Goal: Use online tool/utility: Utilize a website feature to perform a specific function

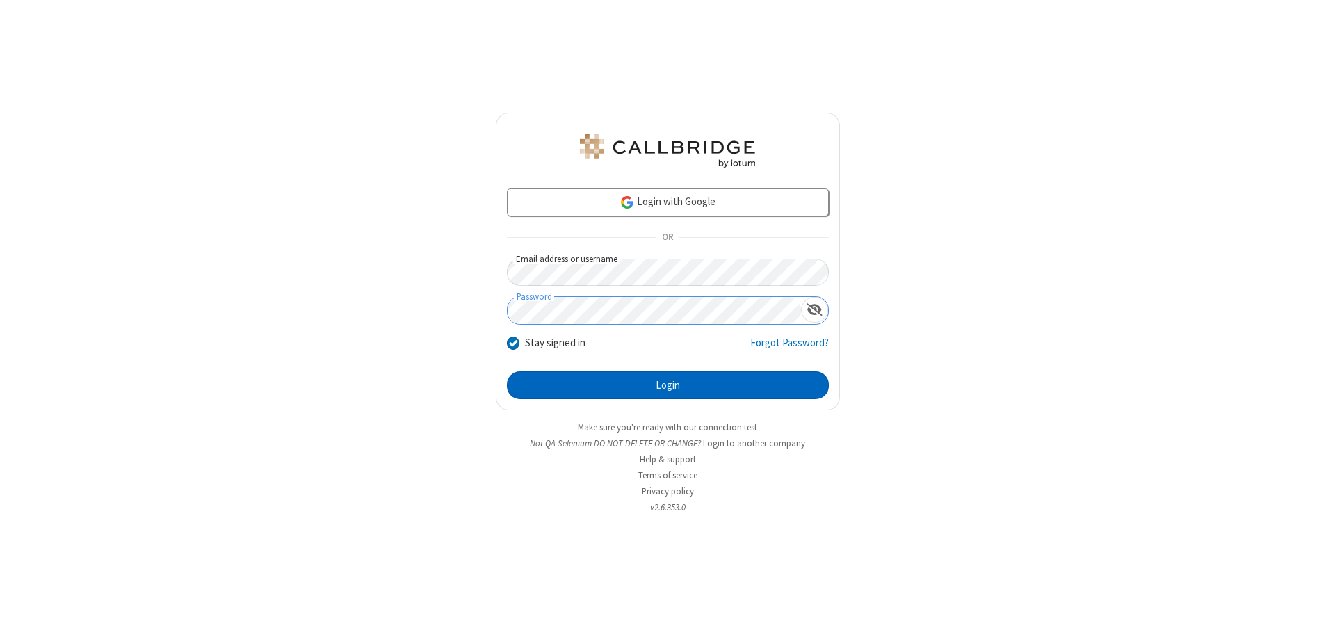
click at [668, 385] on button "Login" at bounding box center [668, 385] width 322 height 28
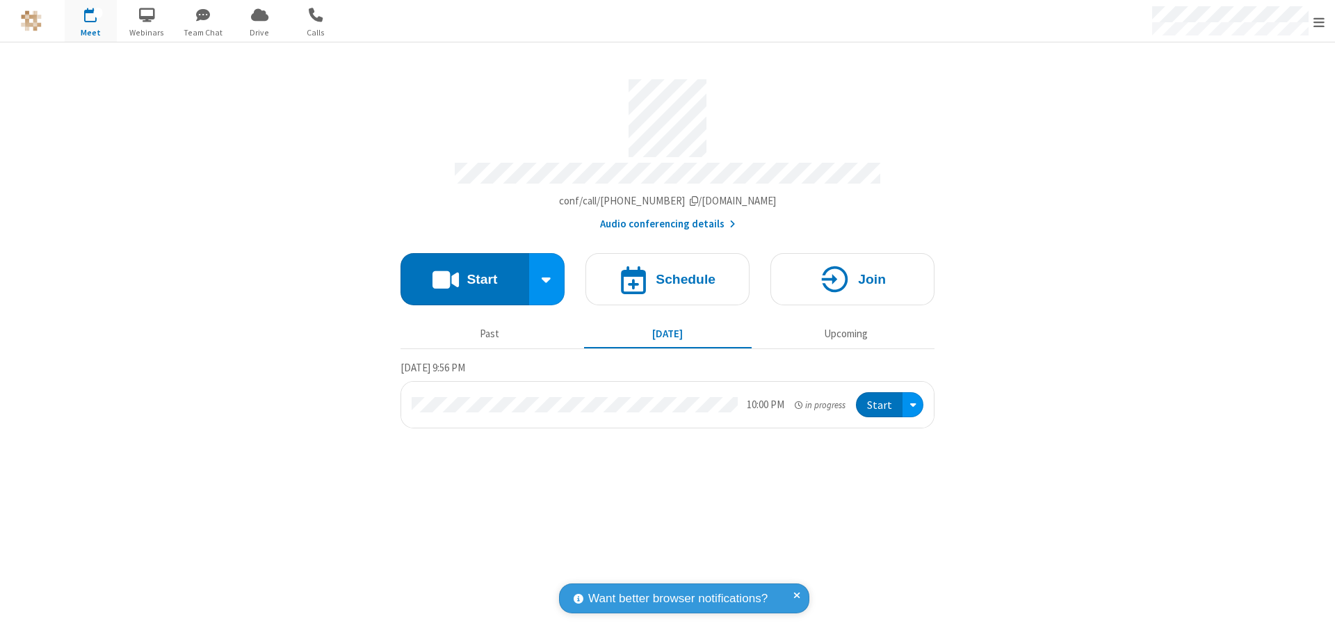
click at [465, 273] on button "Start" at bounding box center [465, 279] width 129 height 52
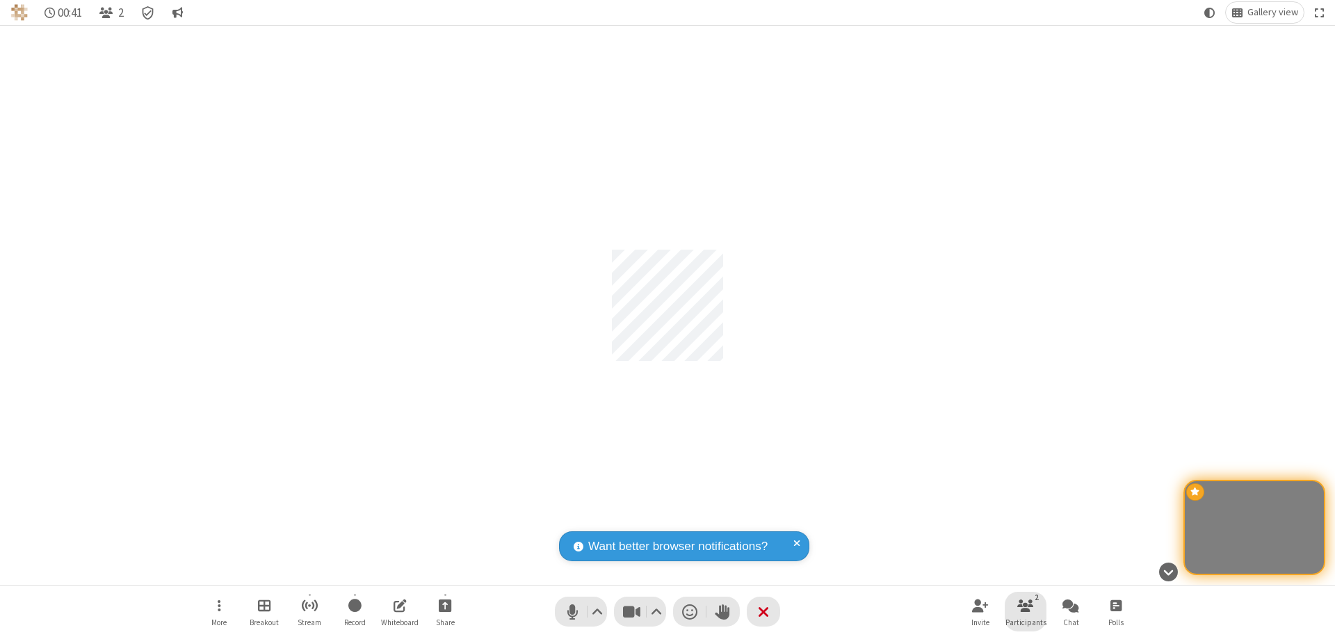
click at [1026, 622] on span "Participants" at bounding box center [1026, 622] width 41 height 8
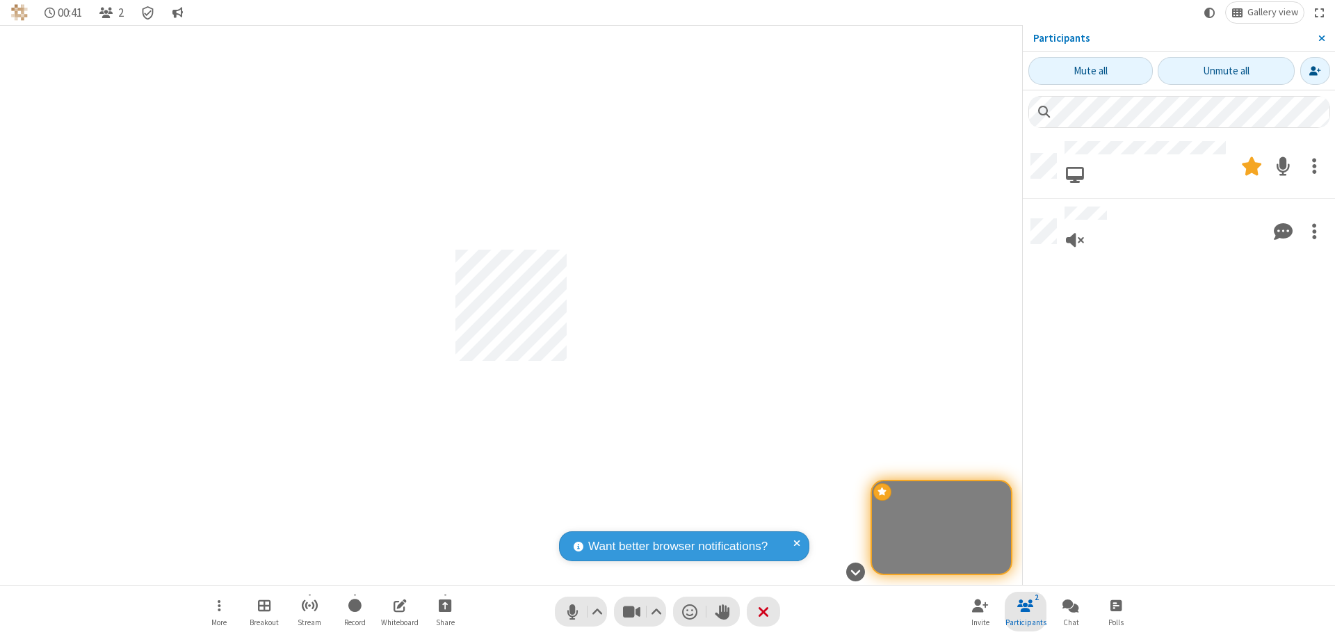
click at [1322, 38] on span "Close sidebar" at bounding box center [1322, 38] width 7 height 11
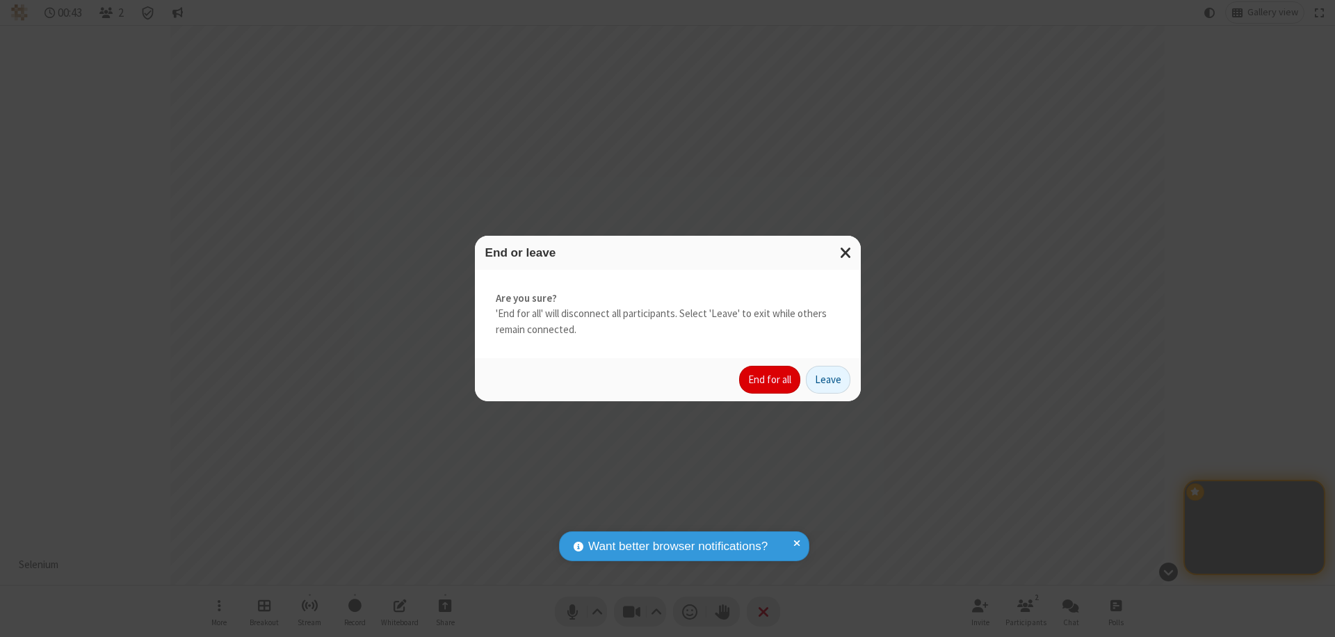
click at [771, 380] on button "End for all" at bounding box center [769, 380] width 61 height 28
